Goal: Navigation & Orientation: Find specific page/section

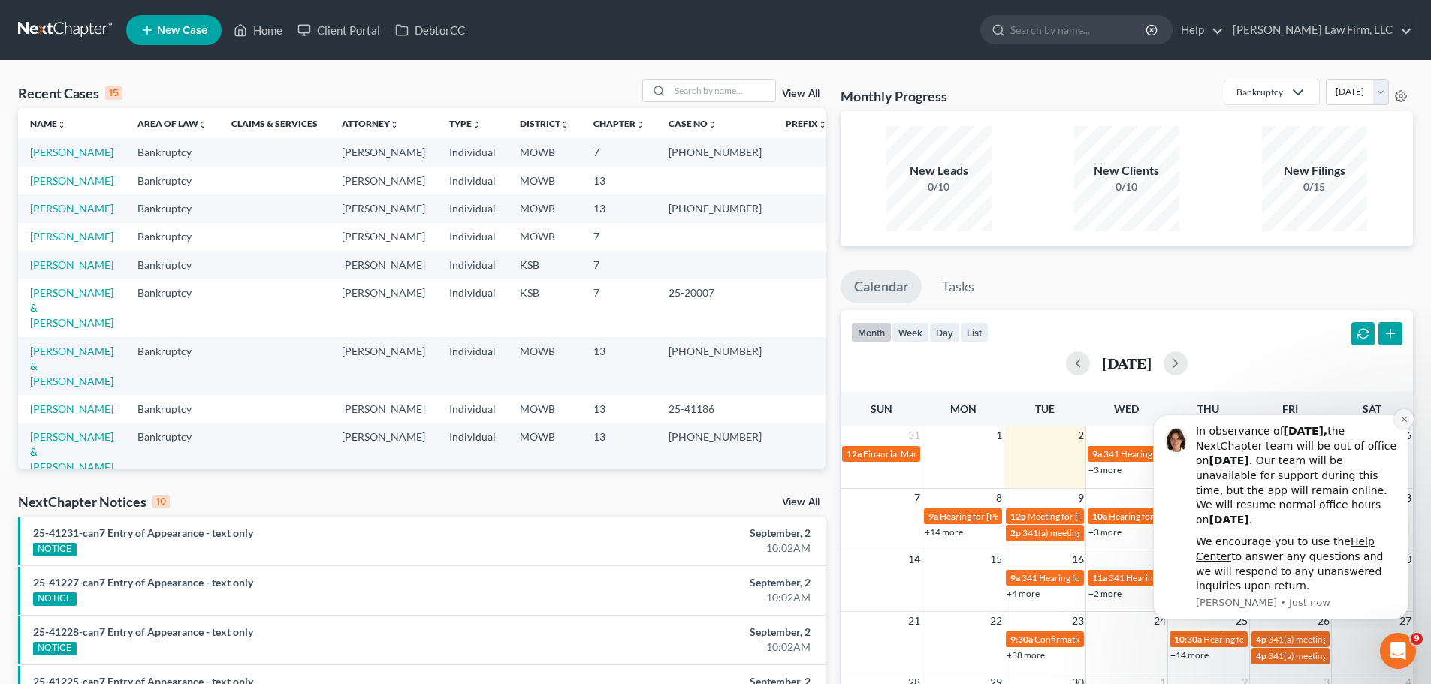
click at [1406, 421] on icon "Dismiss notification" at bounding box center [1403, 419] width 5 height 5
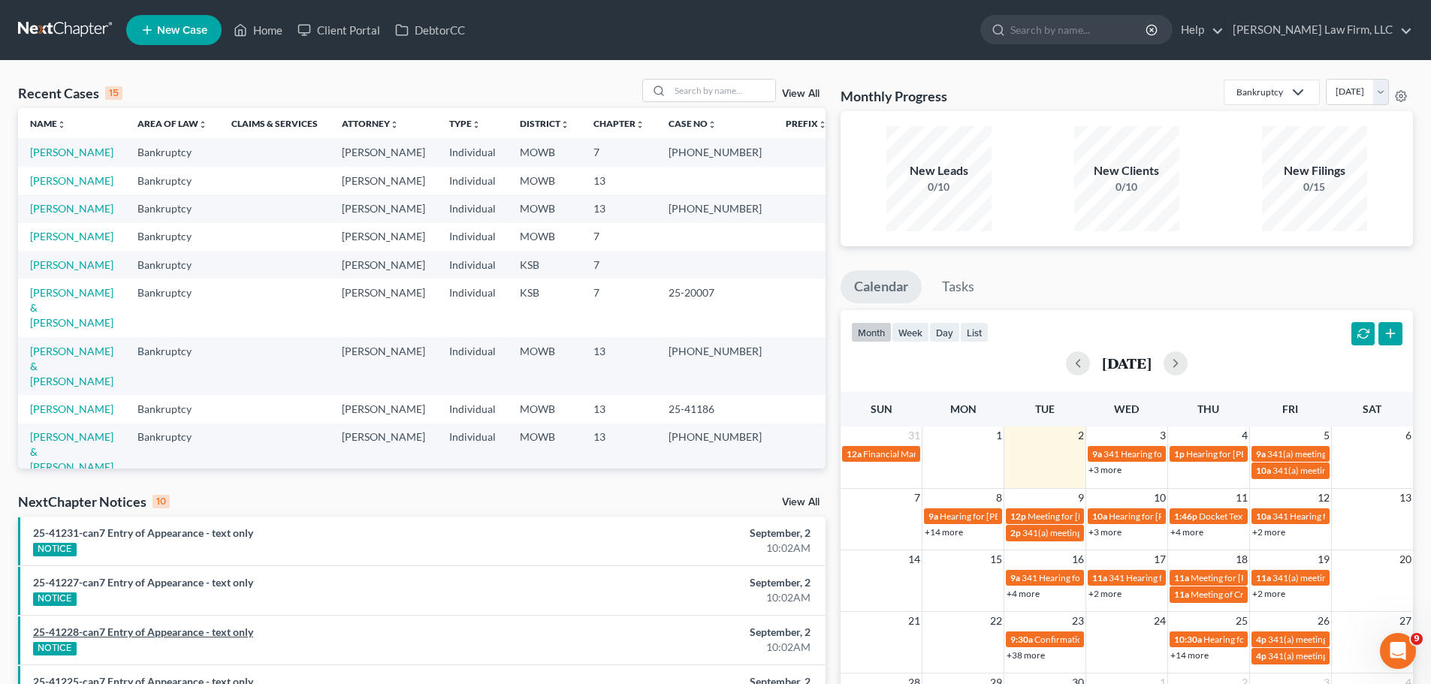
click at [122, 631] on link "25-41228-can7 Entry of Appearance - text only" at bounding box center [143, 632] width 220 height 13
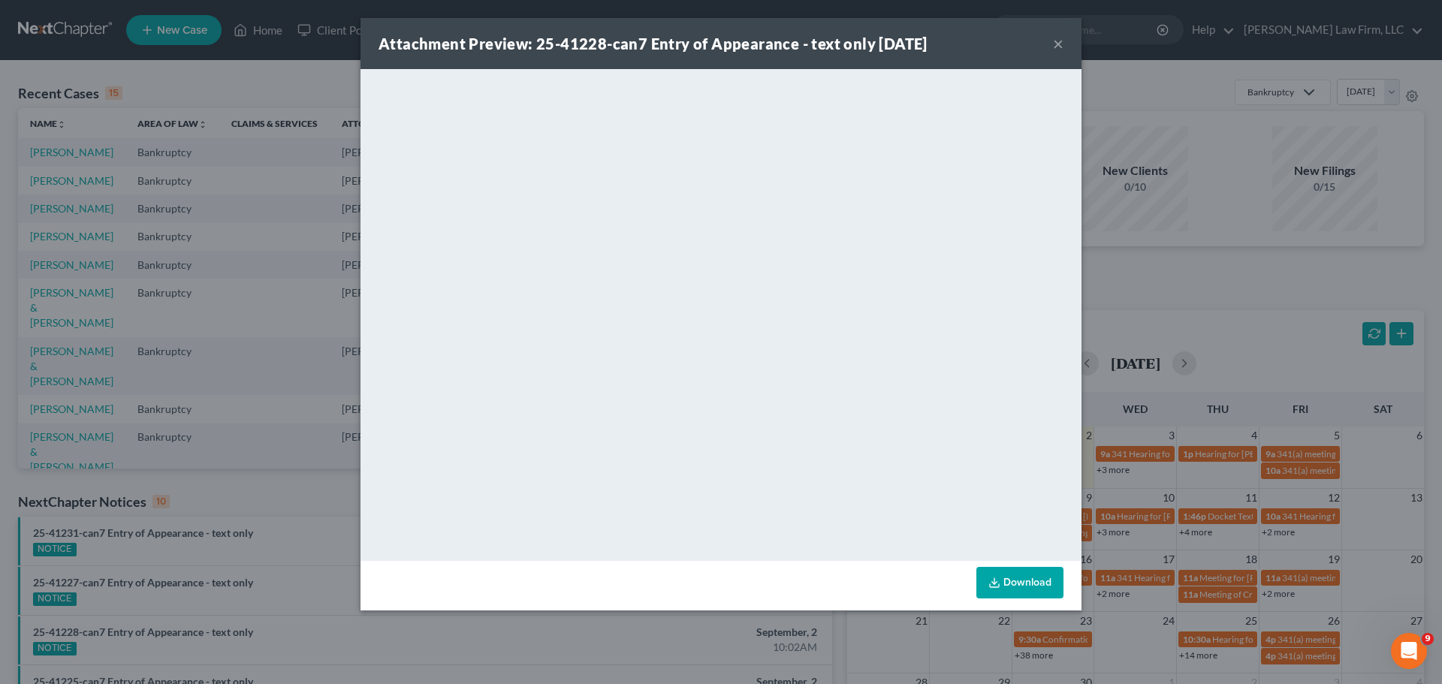
click at [1055, 45] on button "×" at bounding box center [1058, 44] width 11 height 18
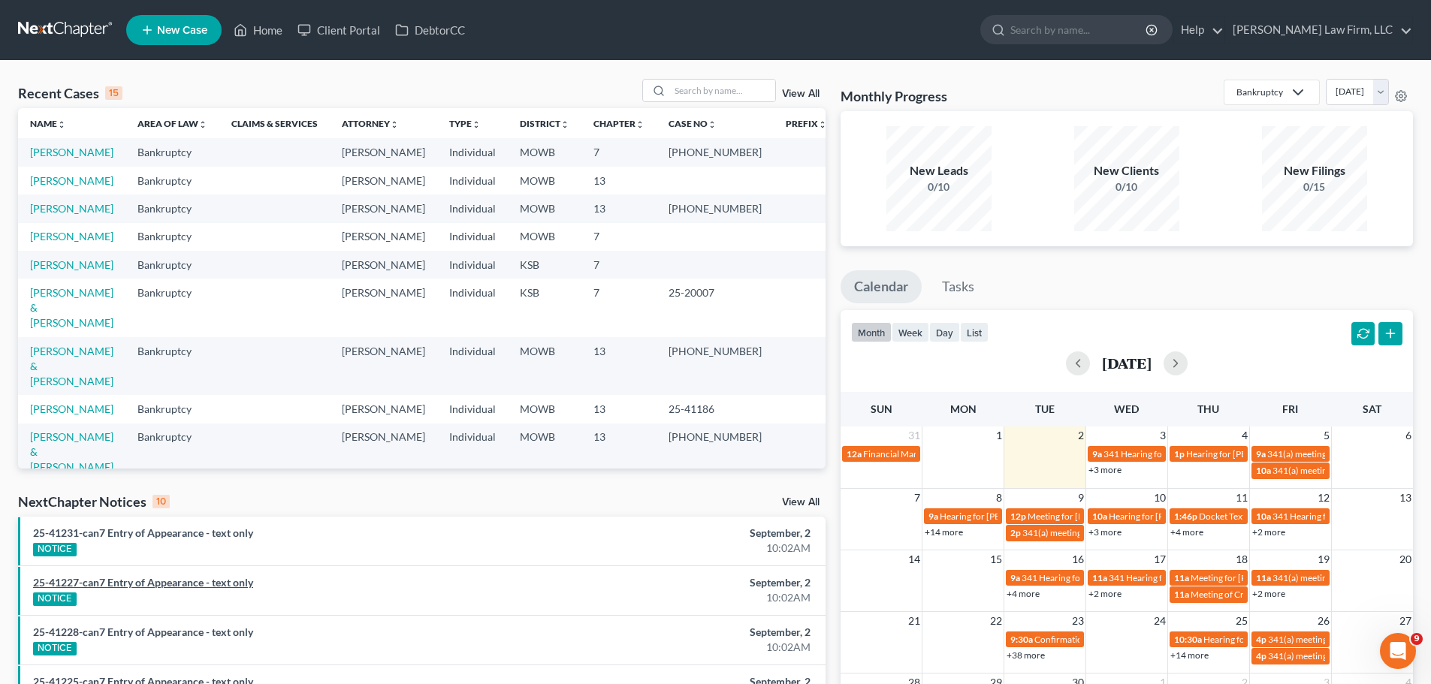
click at [167, 584] on link "25-41227-can7 Entry of Appearance - text only" at bounding box center [143, 582] width 220 height 13
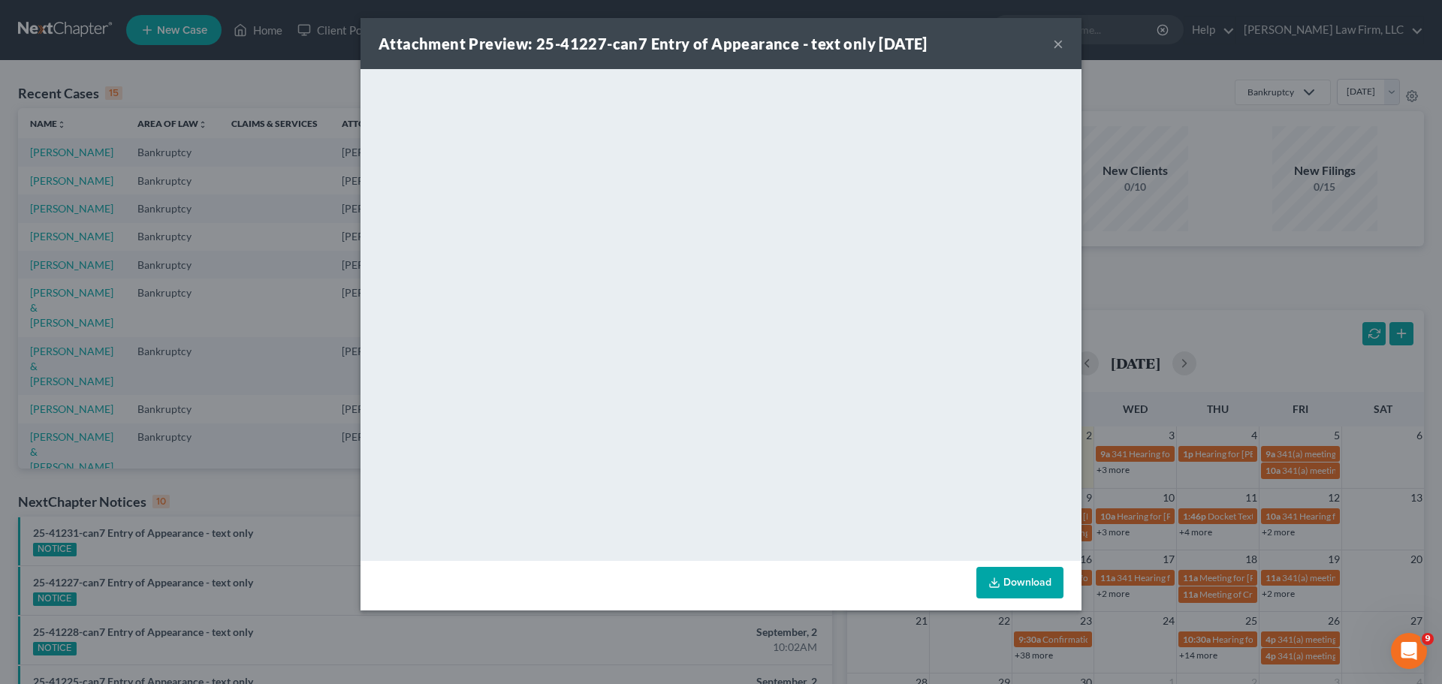
click at [1055, 35] on button "×" at bounding box center [1058, 44] width 11 height 18
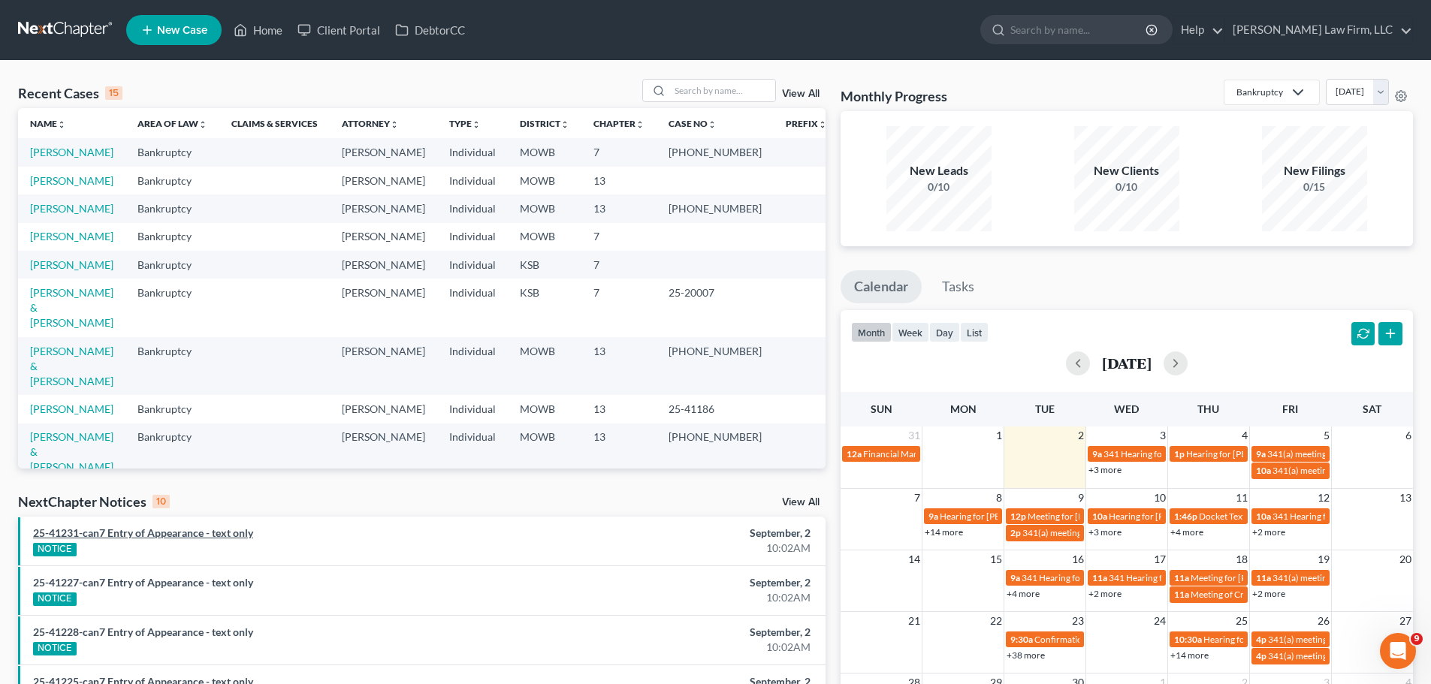
click at [120, 536] on link "25-41231-can7 Entry of Appearance - text only" at bounding box center [143, 533] width 220 height 13
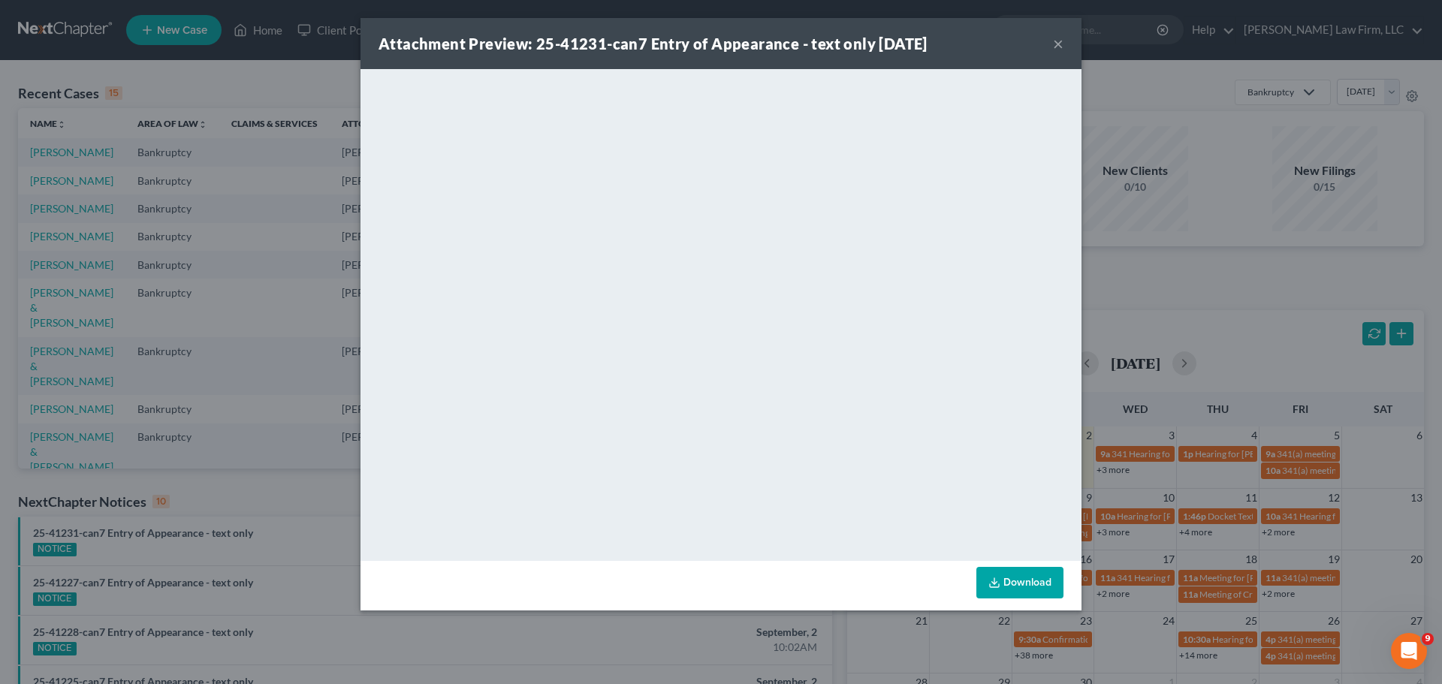
click at [1059, 40] on button "×" at bounding box center [1058, 44] width 11 height 18
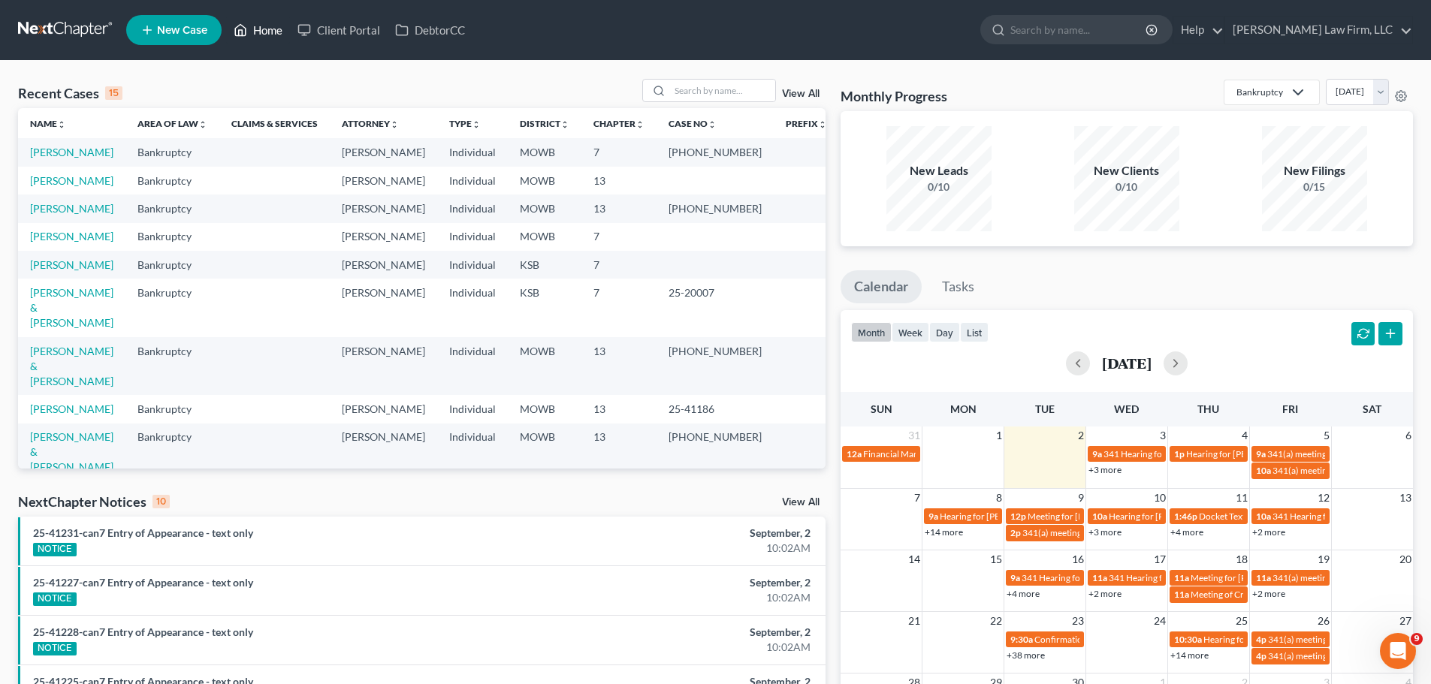
click at [269, 30] on link "Home" at bounding box center [258, 30] width 64 height 27
click at [274, 41] on link "Home" at bounding box center [258, 30] width 64 height 27
